Goal: Task Accomplishment & Management: Use online tool/utility

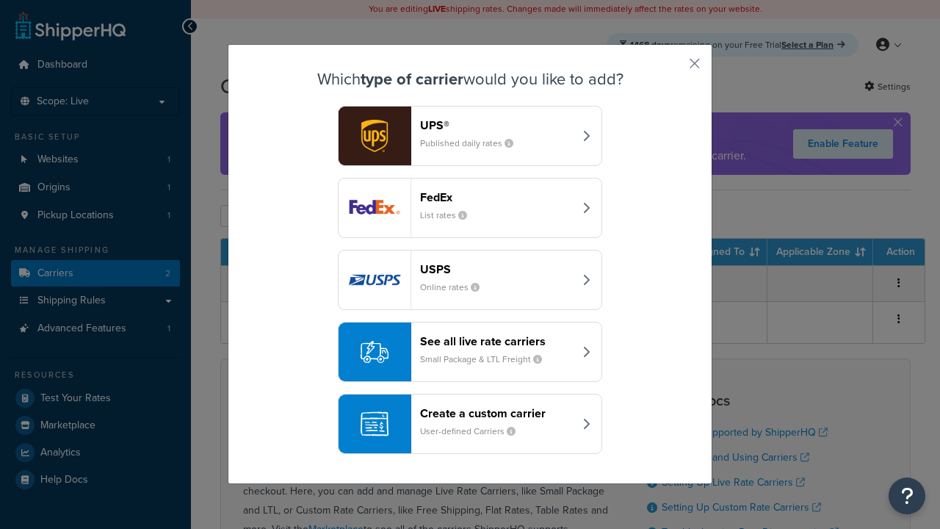
click at [470, 424] on div "Create a custom carrier User-defined Carriers" at bounding box center [496, 423] width 153 height 35
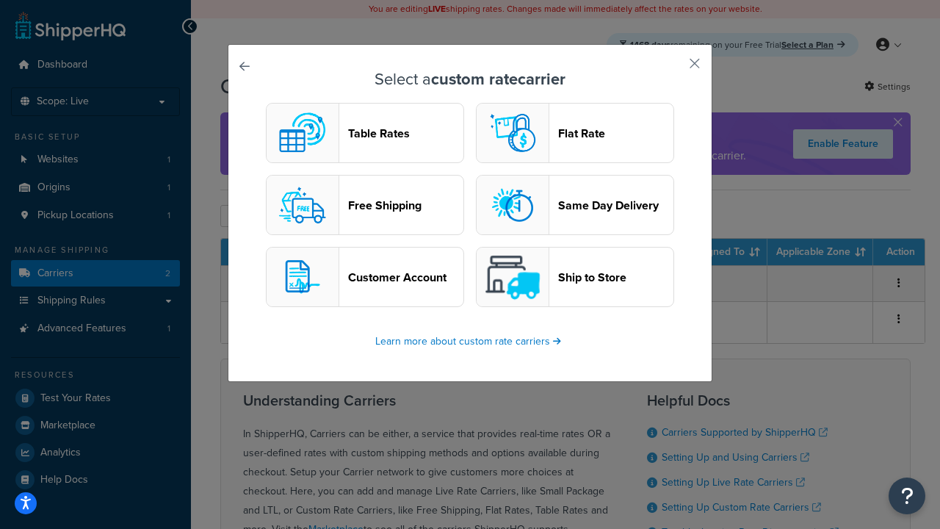
click at [365, 133] on header "Table Rates" at bounding box center [405, 133] width 115 height 14
